Goal: Task Accomplishment & Management: Manage account settings

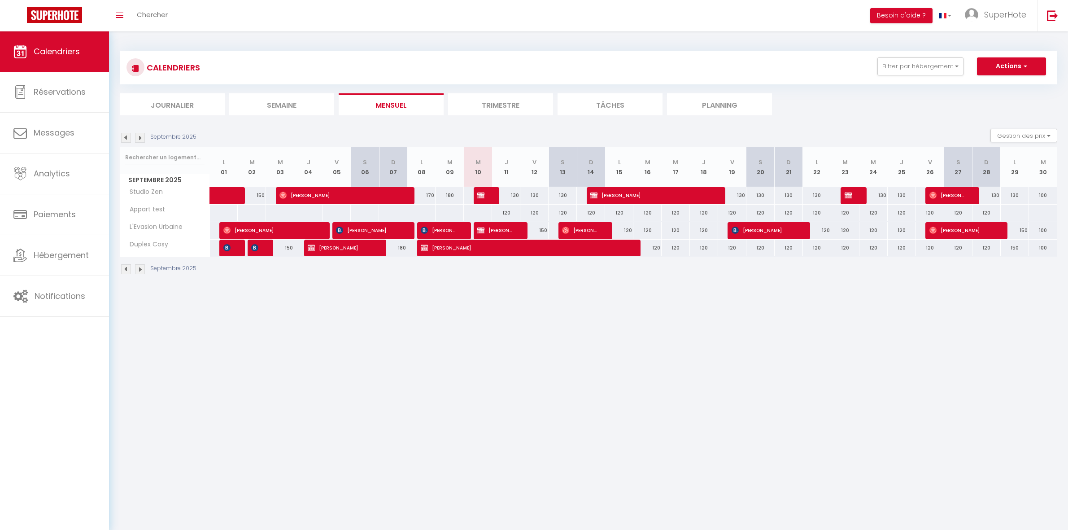
select select
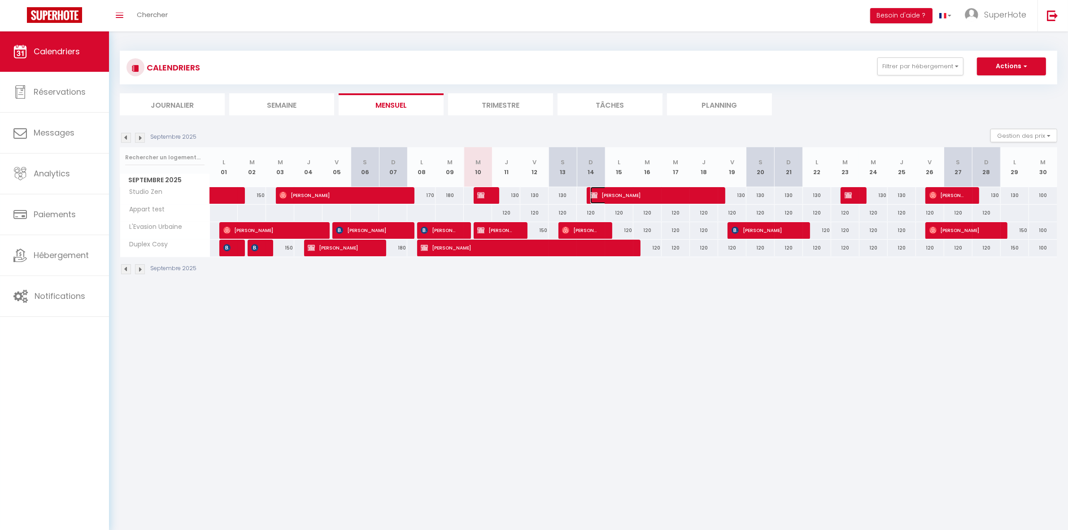
click at [618, 194] on span "[PERSON_NAME]" at bounding box center [651, 195] width 122 height 17
select select "OK"
select select "KO"
select select "0"
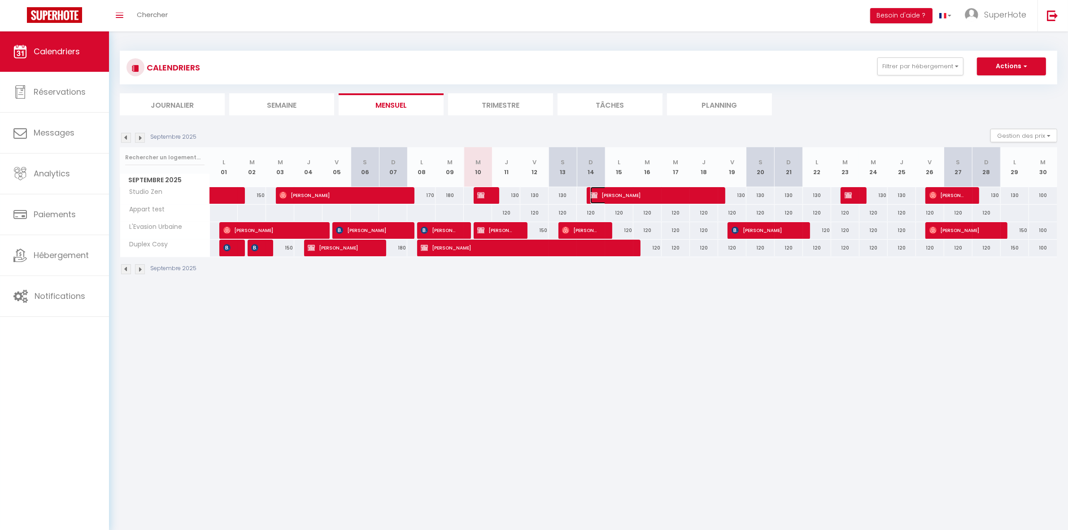
select select "1"
select select
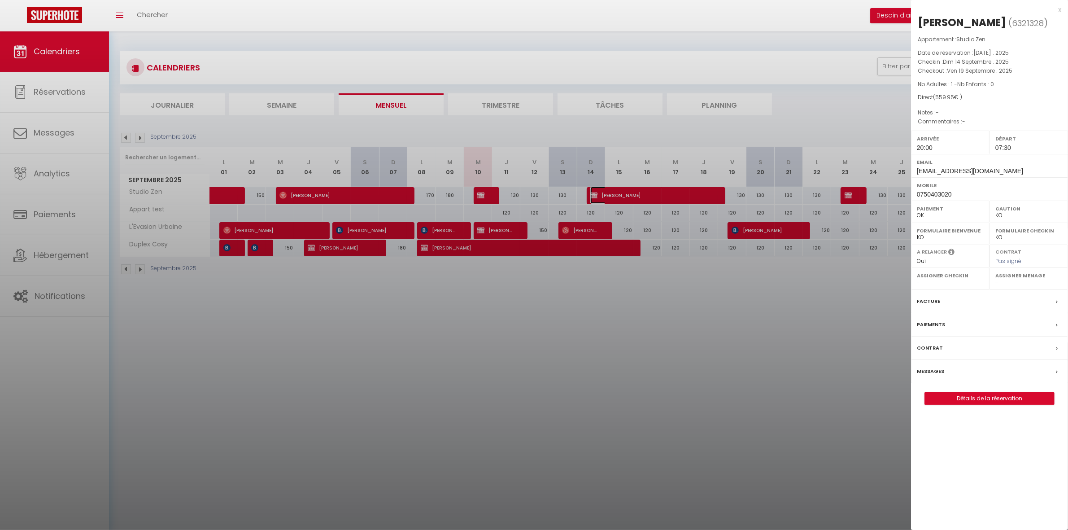
select select "13539"
click at [853, 22] on div at bounding box center [534, 265] width 1068 height 530
